Goal: Information Seeking & Learning: Learn about a topic

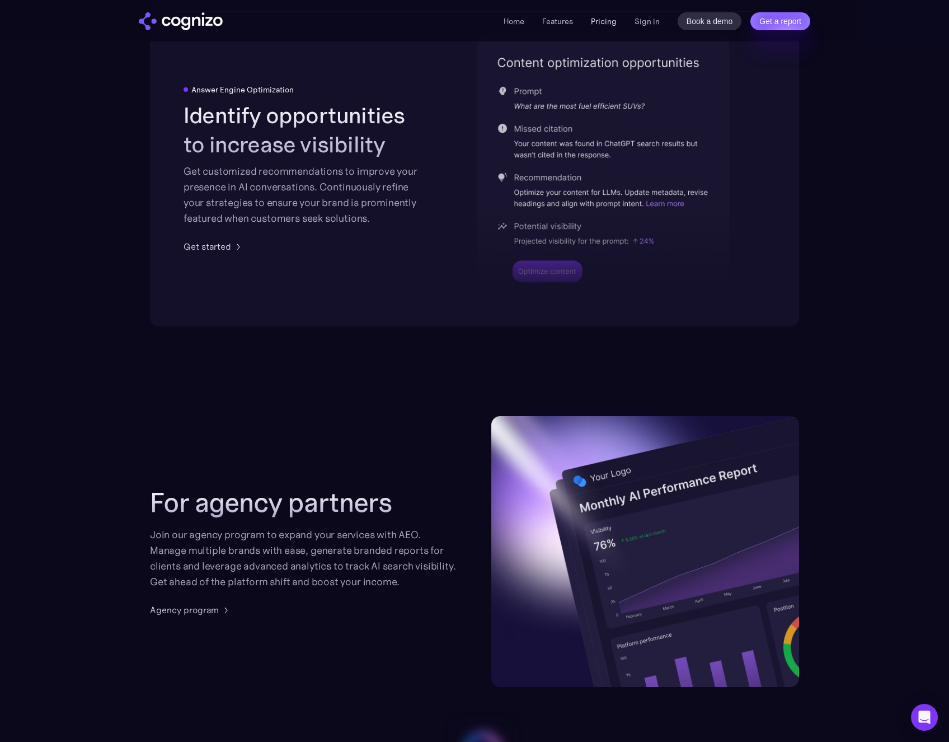
scroll to position [2344, 0]
click at [609, 22] on link "Pricing" at bounding box center [604, 21] width 26 height 10
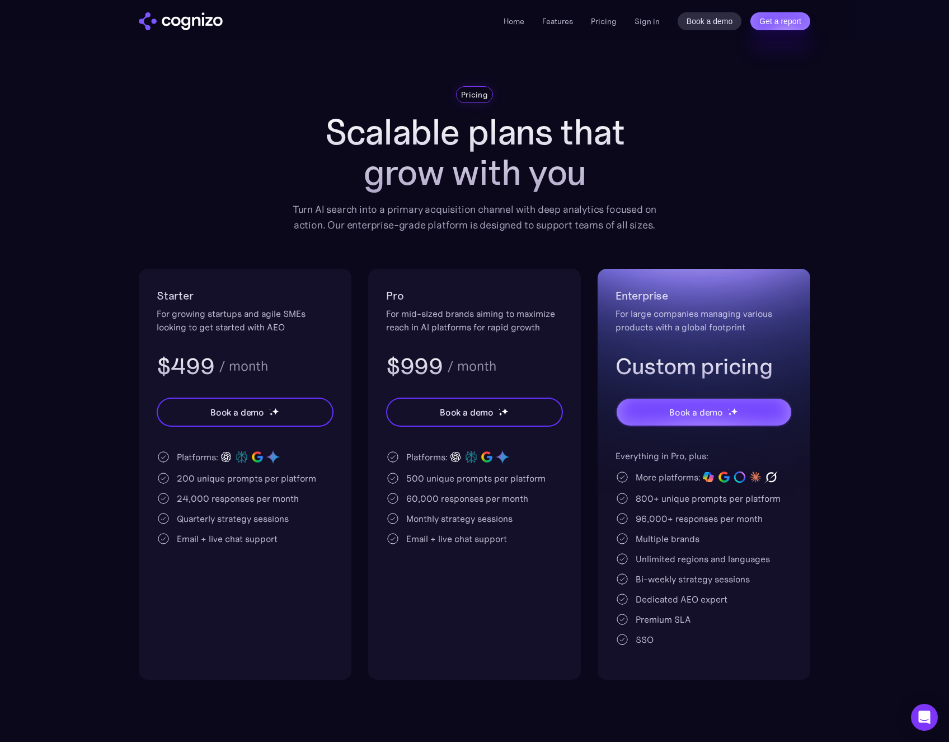
click at [768, 172] on div "Pricing Scalable plans that grow with you Turn AI search into a primary acquisi…" at bounding box center [475, 382] width 672 height 593
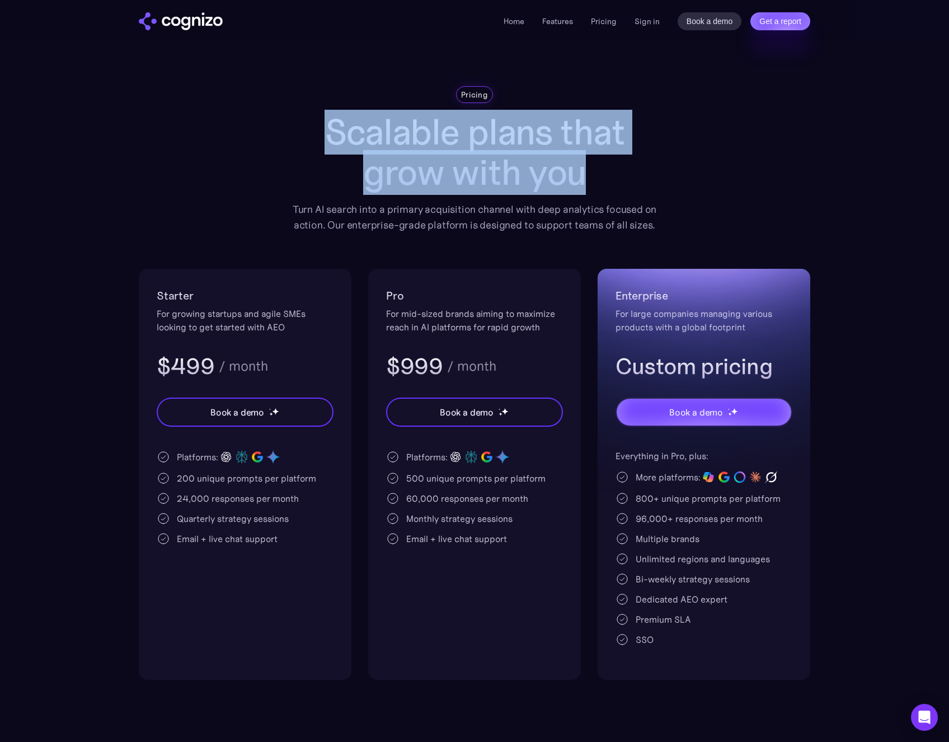
drag, startPoint x: 330, startPoint y: 131, endPoint x: 579, endPoint y: 177, distance: 253.3
click at [579, 177] on h1 "Scalable plans that grow with you" at bounding box center [474, 152] width 381 height 81
copy h1 "Scalable plans that grow with you"
click at [687, 189] on div "Pricing Scalable plans that grow with you Turn AI search into a primary acquisi…" at bounding box center [475, 382] width 672 height 593
drag, startPoint x: 584, startPoint y: 177, endPoint x: 326, endPoint y: 133, distance: 261.8
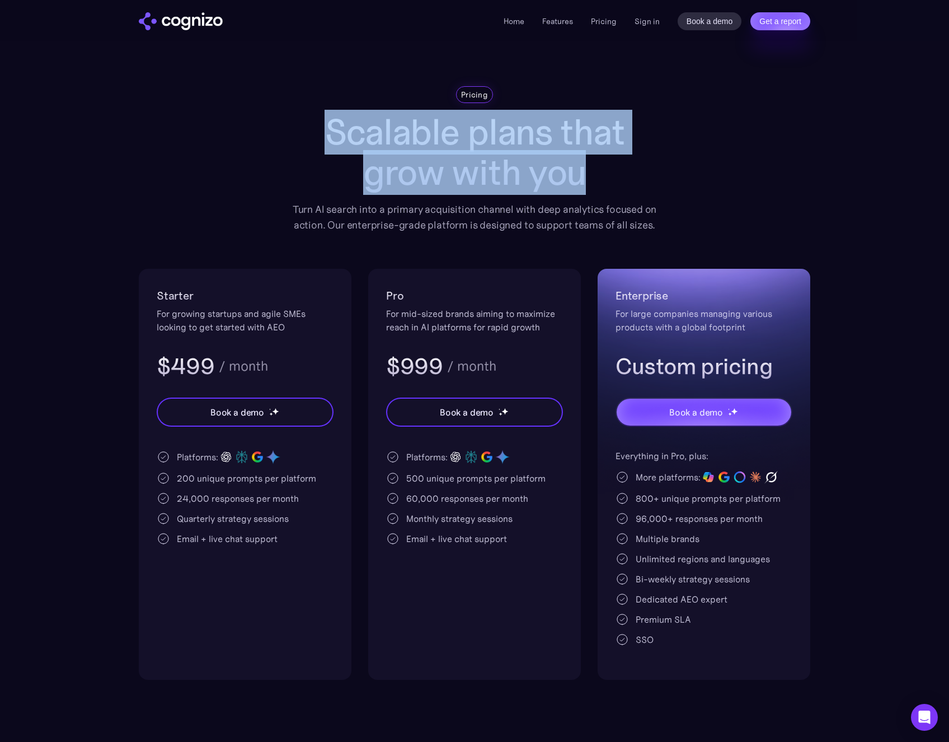
click at [326, 133] on h1 "Scalable plans that grow with you" at bounding box center [474, 152] width 381 height 81
copy h1 "Scalable plans that grow with you"
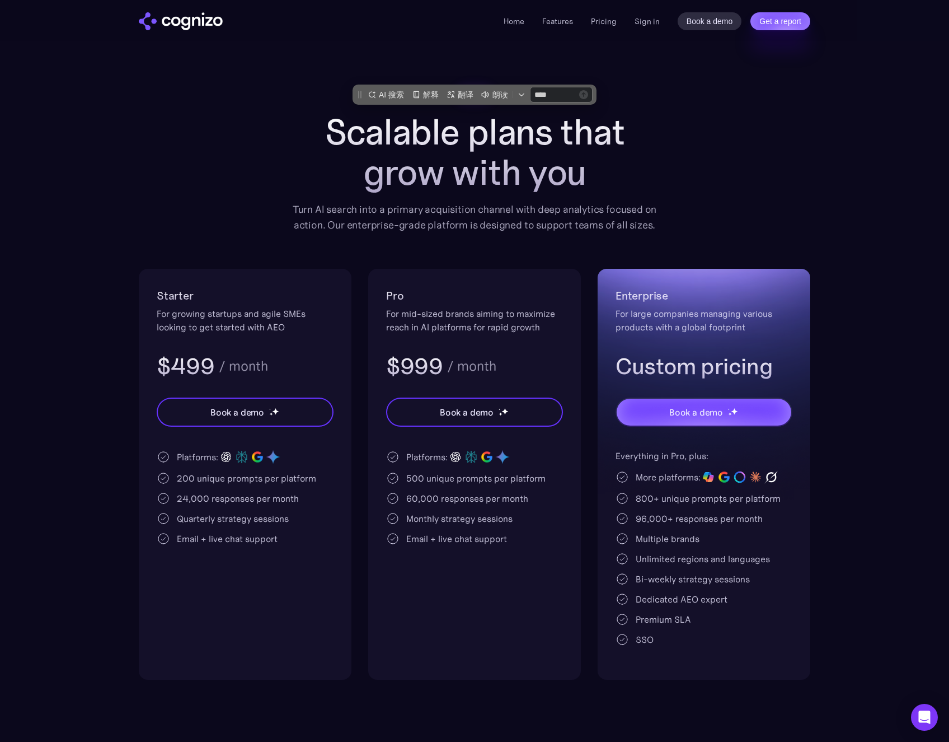
click at [328, 224] on div "Turn AI search into a primary acquisition channel with deep analytics focused o…" at bounding box center [474, 217] width 381 height 31
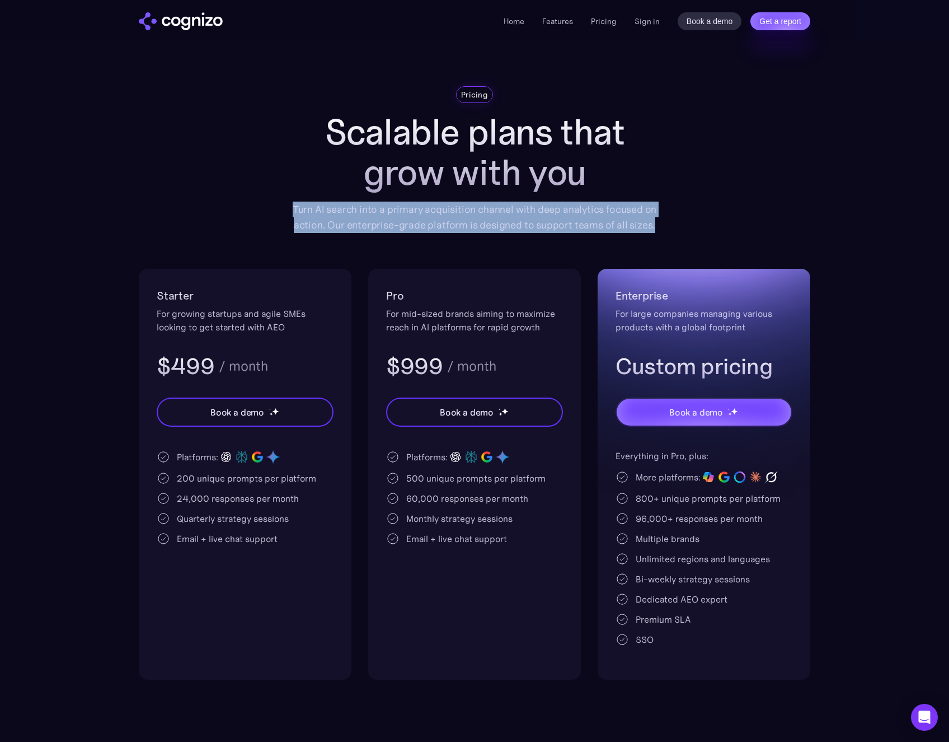
drag, startPoint x: 294, startPoint y: 210, endPoint x: 683, endPoint y: 230, distance: 390.1
click at [683, 230] on div "Pricing Scalable plans that grow with you Turn AI search into a primary acquisi…" at bounding box center [475, 382] width 672 height 593
click at [694, 226] on div "Pricing Scalable plans that grow with you Turn AI search into a primary acquisi…" at bounding box center [475, 382] width 672 height 593
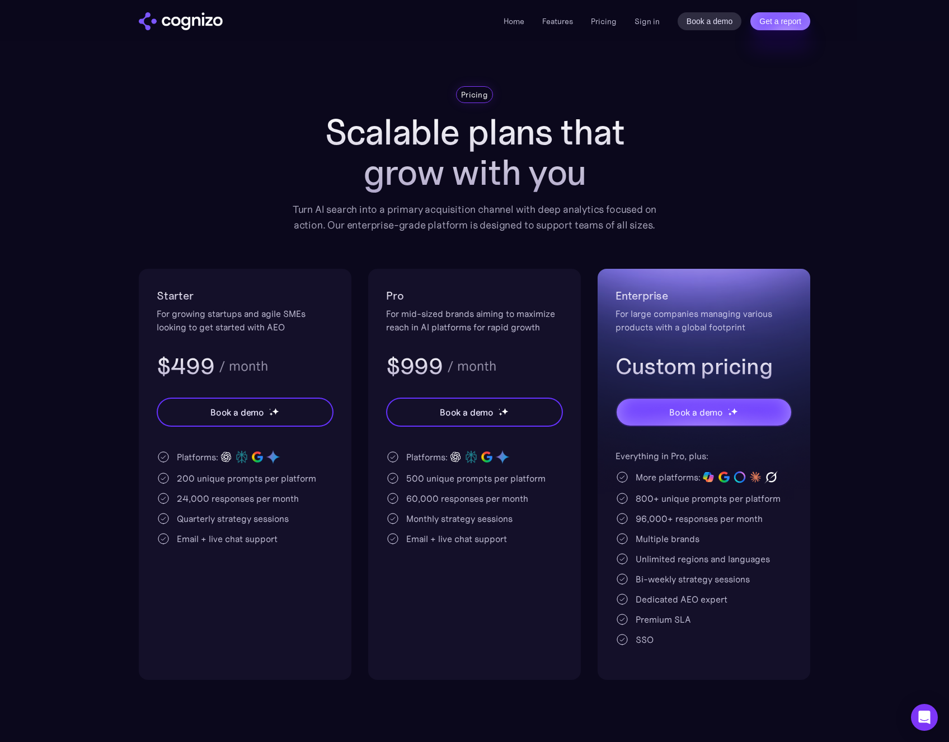
drag, startPoint x: 240, startPoint y: 292, endPoint x: 200, endPoint y: 299, distance: 40.5
click at [237, 293] on h2 "Starter" at bounding box center [245, 296] width 177 height 18
drag, startPoint x: 205, startPoint y: 299, endPoint x: 196, endPoint y: 297, distance: 9.8
click at [149, 296] on div "Starter For growing startups and agile SMEs looking to get started with AEO $49…" at bounding box center [245, 474] width 213 height 411
copy h2 "Starter"
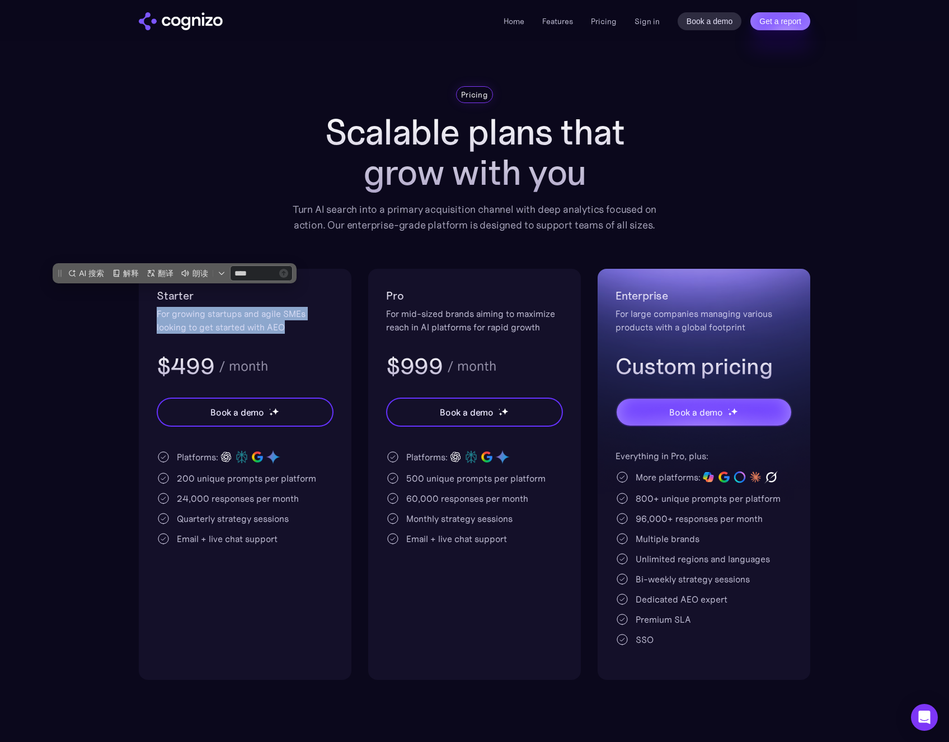
drag, startPoint x: 304, startPoint y: 330, endPoint x: 151, endPoint y: 317, distance: 153.9
click at [151, 317] on div "Starter For growing startups and agile SMEs looking to get started with AEO $49…" at bounding box center [245, 474] width 213 height 411
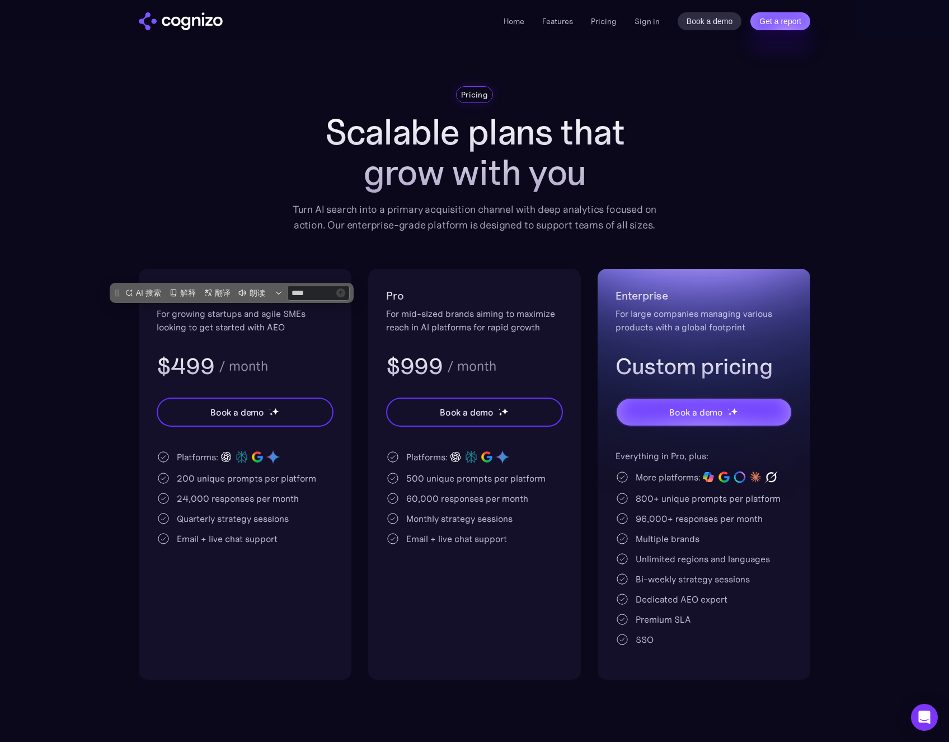
click at [316, 346] on div "Starter For growing startups and agile SMEs looking to get started with AEO $49…" at bounding box center [245, 334] width 177 height 94
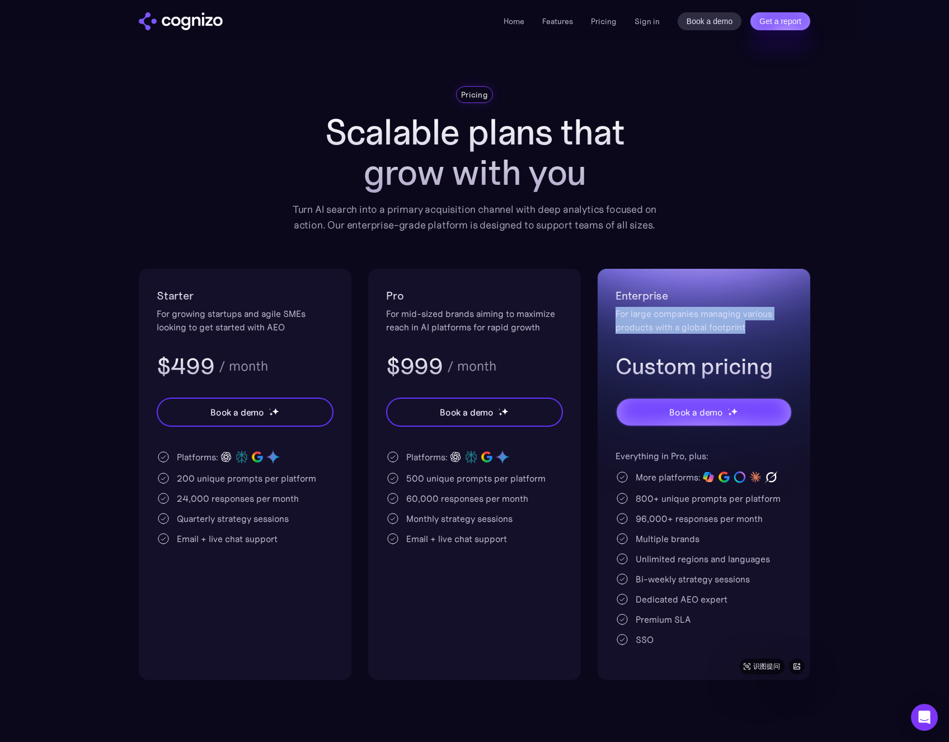
drag, startPoint x: 757, startPoint y: 327, endPoint x: 612, endPoint y: 316, distance: 145.4
click at [612, 316] on div "Enterprise For large companies managing various products with a global footprin…" at bounding box center [704, 474] width 213 height 411
click at [714, 327] on div "For large companies managing various products with a global footprint" at bounding box center [704, 320] width 177 height 27
click at [276, 368] on div "$499 / month" at bounding box center [245, 366] width 177 height 29
click at [477, 315] on div "For mid-sized brands aiming to maximize reach in AI platforms for rapid growth" at bounding box center [474, 320] width 177 height 27
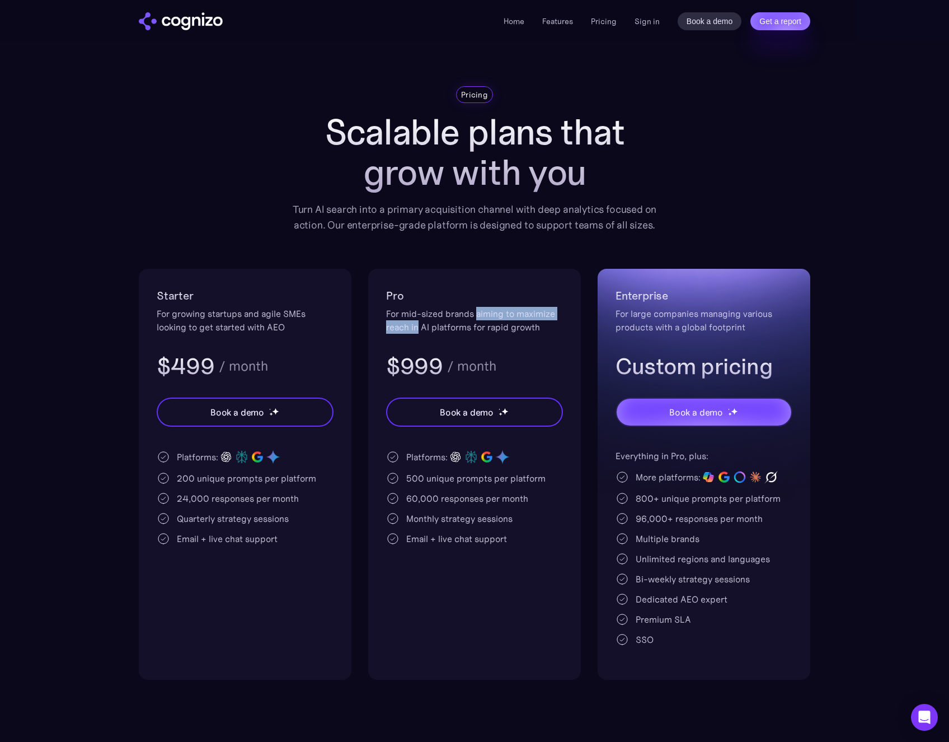
drag, startPoint x: 477, startPoint y: 314, endPoint x: 415, endPoint y: 327, distance: 62.9
click at [417, 327] on div "For mid-sized brands aiming to maximize reach in AI platforms for rapid growth" at bounding box center [474, 320] width 177 height 27
copy div "aiming to maximize reach in"
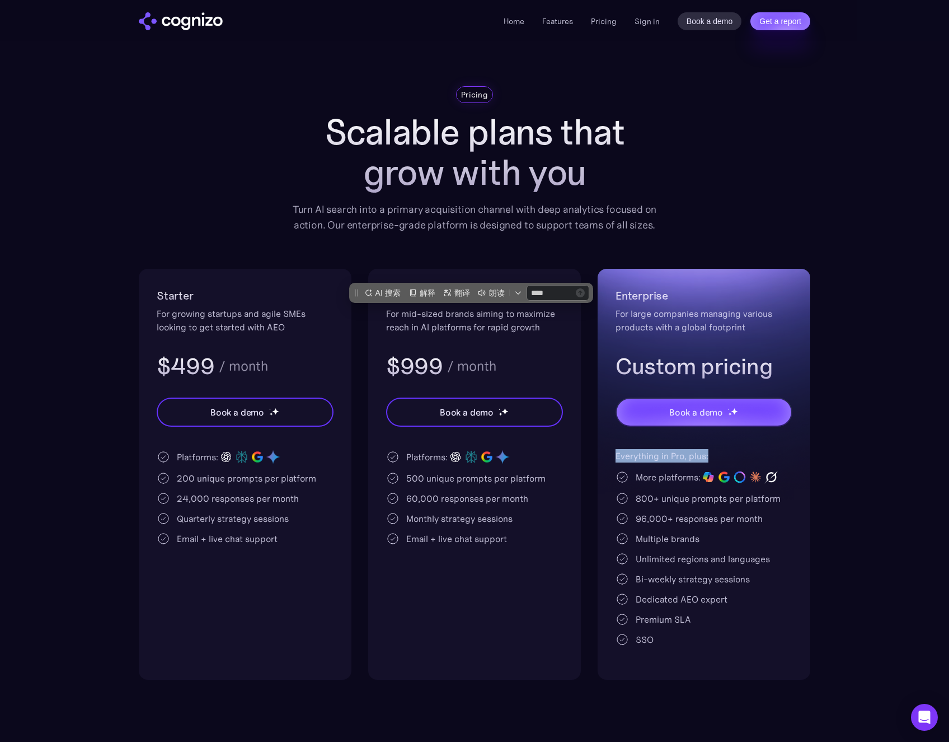
drag, startPoint x: 724, startPoint y: 458, endPoint x: 616, endPoint y: 457, distance: 108.0
click at [616, 457] on div "Everything in Pro, plus:" at bounding box center [704, 455] width 177 height 13
copy div "Everything in Pro, plus:"
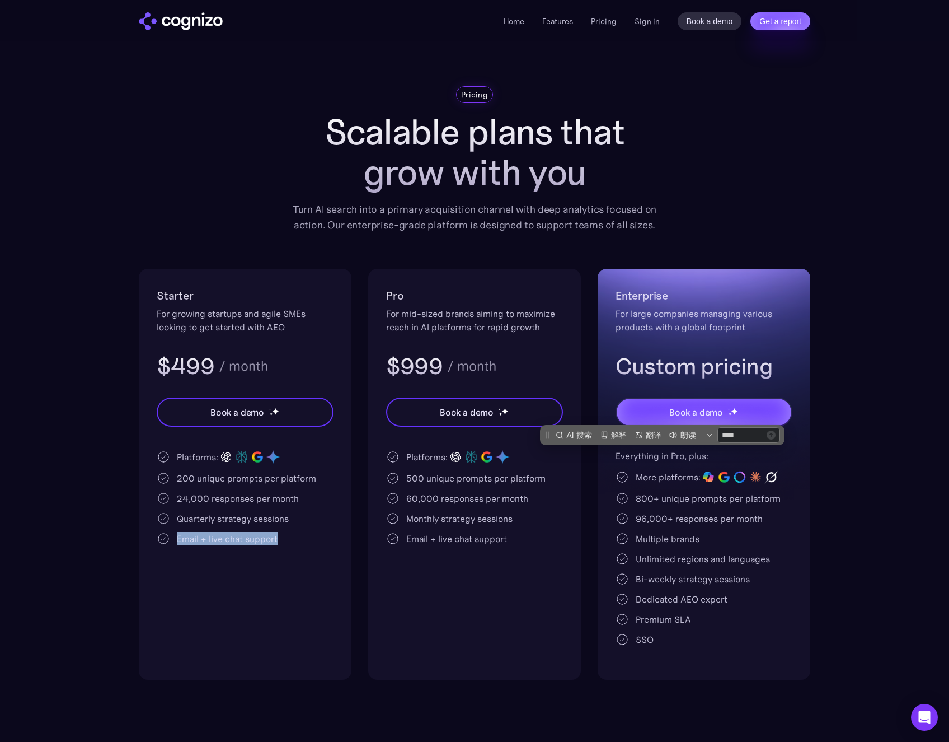
drag, startPoint x: 302, startPoint y: 545, endPoint x: 175, endPoint y: 541, distance: 127.7
click at [175, 541] on div "Starter For growing startups and agile SMEs looking to get started with AEO $49…" at bounding box center [245, 474] width 213 height 411
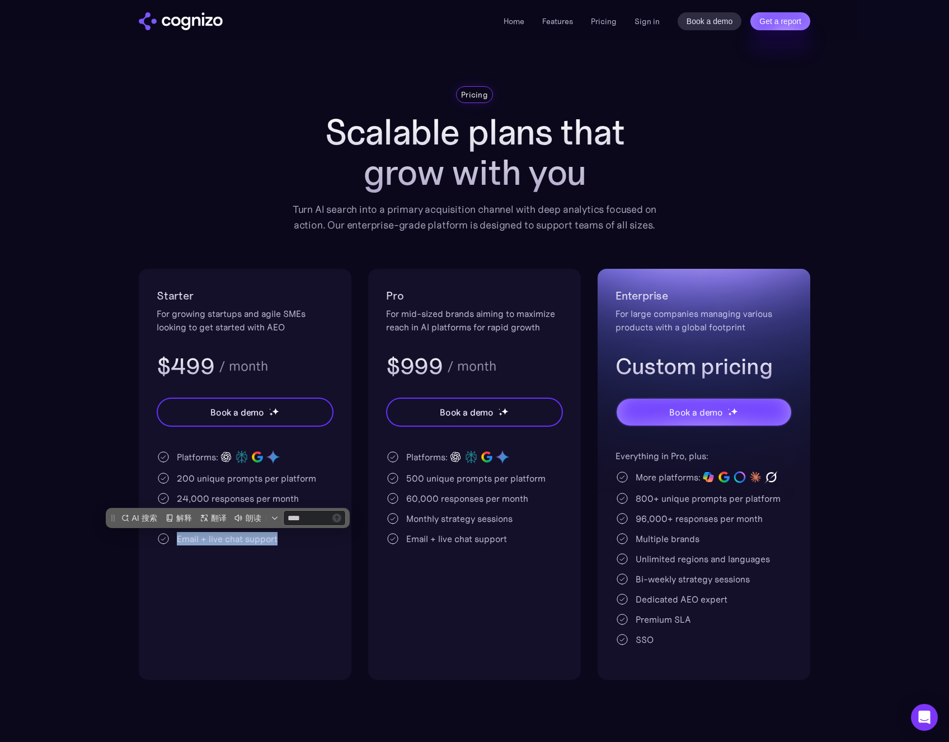
copy div "Email + live chat support"
drag, startPoint x: 297, startPoint y: 561, endPoint x: 292, endPoint y: 558, distance: 5.8
click at [293, 558] on div "Starter For growing startups and agile SMEs looking to get started with AEO $49…" at bounding box center [245, 474] width 213 height 411
drag, startPoint x: 290, startPoint y: 536, endPoint x: 177, endPoint y: 541, distance: 112.6
click at [177, 541] on div "Email + live chat support" at bounding box center [245, 538] width 177 height 13
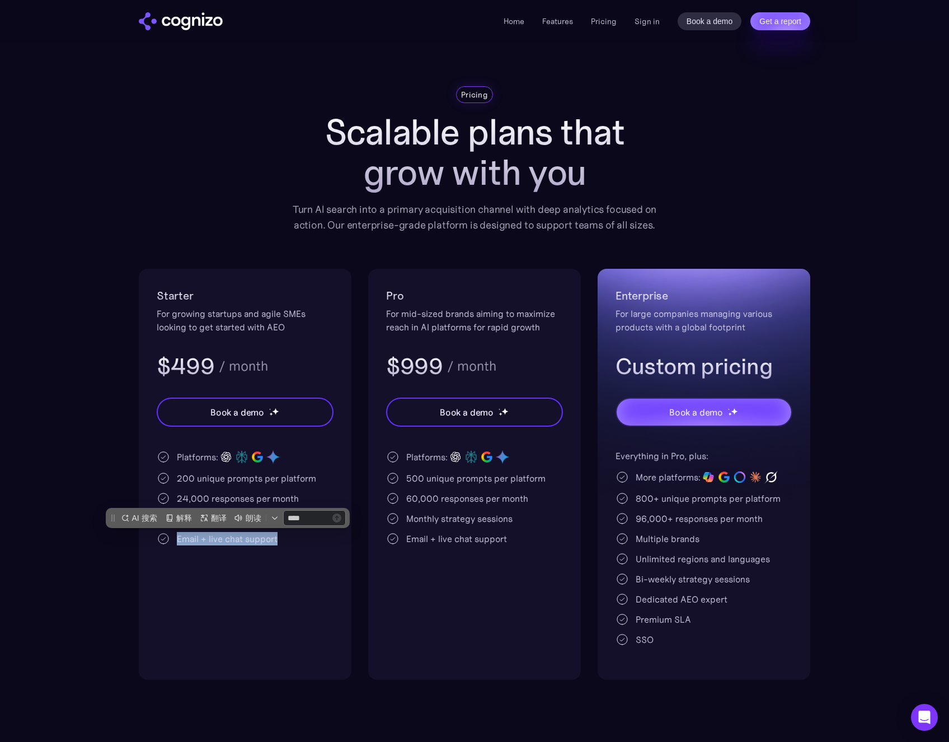
copy div "Email + live chat support"
click at [515, 324] on div "For mid-sized brands aiming to maximize reach in AI platforms for rapid growth" at bounding box center [474, 320] width 177 height 27
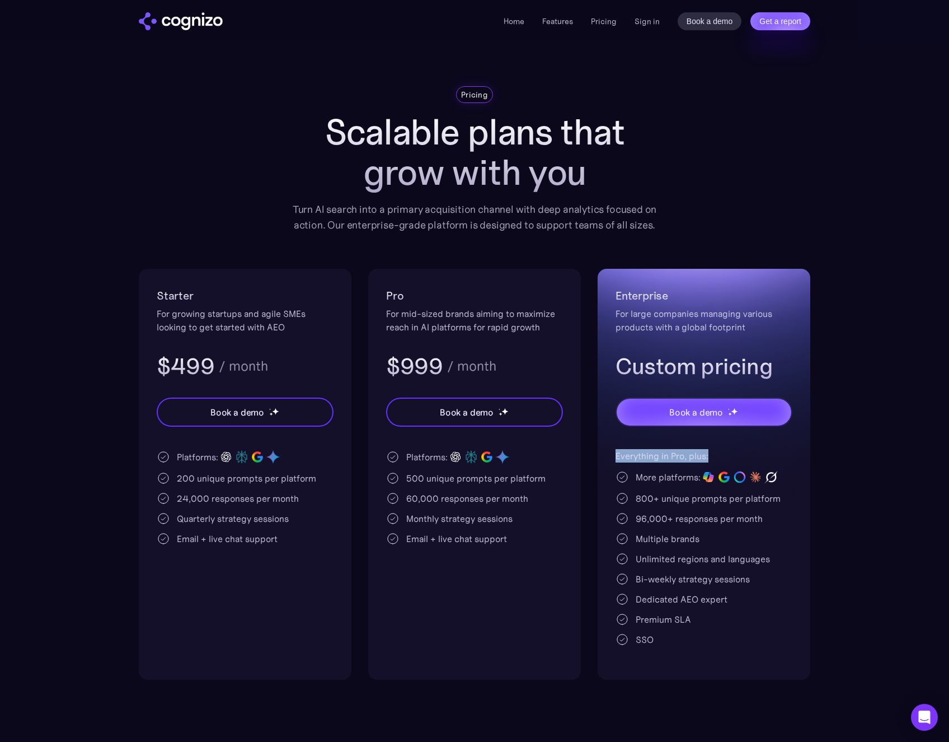
drag, startPoint x: 617, startPoint y: 455, endPoint x: 709, endPoint y: 449, distance: 92.0
click at [709, 449] on div "Everything in Pro, plus:" at bounding box center [704, 455] width 177 height 13
copy div "Everything in Pro, plus:"
click at [759, 589] on div "Everything in Pro, plus: More platforms: 800+ unique prompts per platform 96,00…" at bounding box center [704, 547] width 177 height 197
drag, startPoint x: 709, startPoint y: 598, endPoint x: 636, endPoint y: 598, distance: 72.8
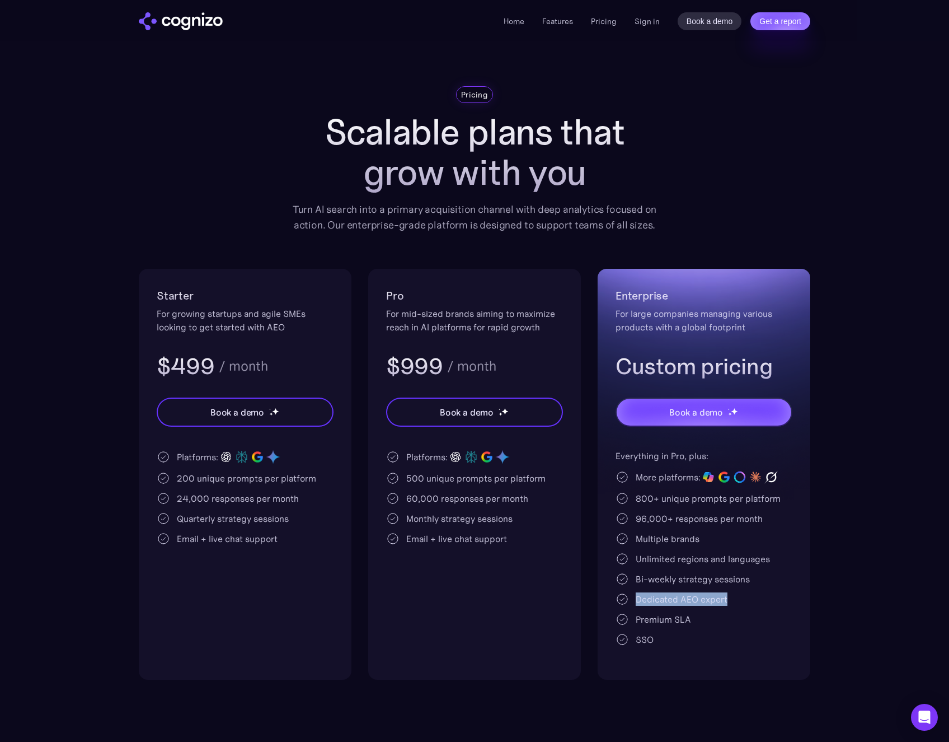
click at [637, 599] on div "Dedicated AEO expert" at bounding box center [704, 598] width 177 height 13
copy div "Dedicated AEO expert"
click at [874, 554] on section "Pricing Scalable plans that grow with you Turn AI search into a primary acquisi…" at bounding box center [474, 382] width 949 height 593
click at [645, 641] on div "SSO" at bounding box center [645, 639] width 18 height 13
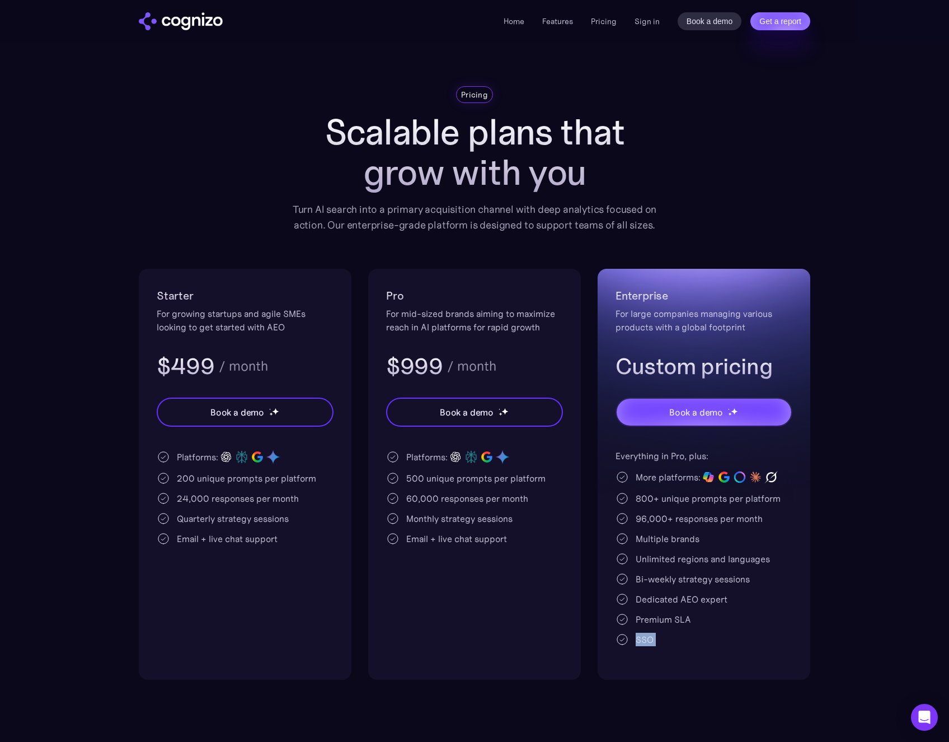
click at [645, 641] on div "SSO" at bounding box center [645, 639] width 18 height 13
copy body "SSO"
